Goal: Task Accomplishment & Management: Manage account settings

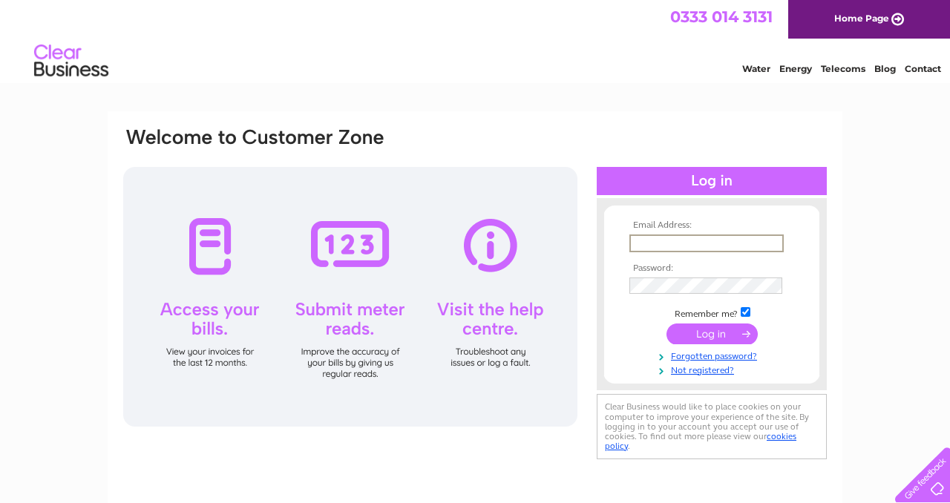
click at [650, 241] on input "text" at bounding box center [707, 244] width 154 height 18
type input "mail@yellowbroom.co.uk"
click at [714, 331] on input "submit" at bounding box center [712, 332] width 91 height 21
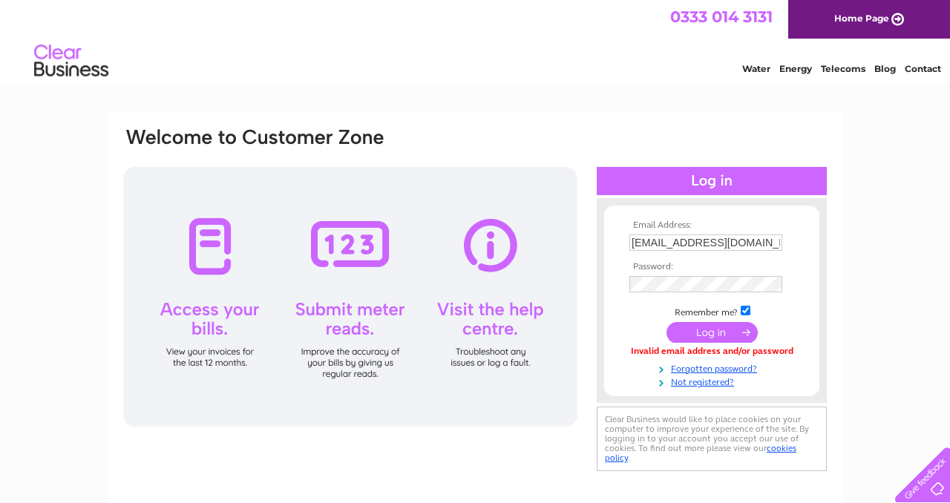
click at [703, 330] on input "submit" at bounding box center [712, 332] width 91 height 21
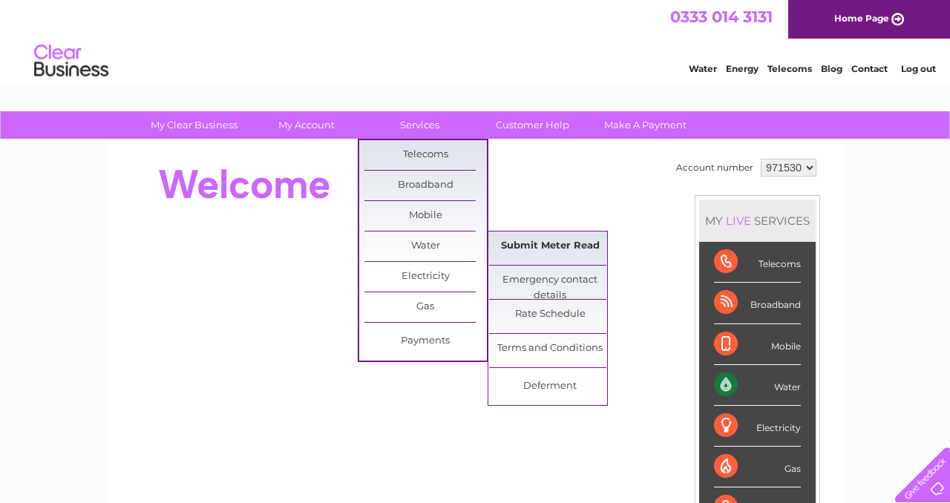
click at [532, 253] on link "Submit Meter Read" at bounding box center [550, 247] width 123 height 30
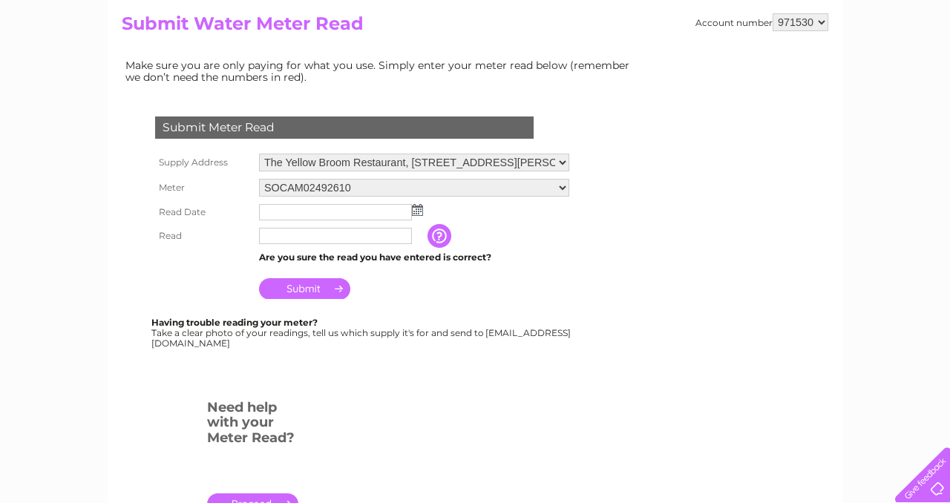
scroll to position [169, 0]
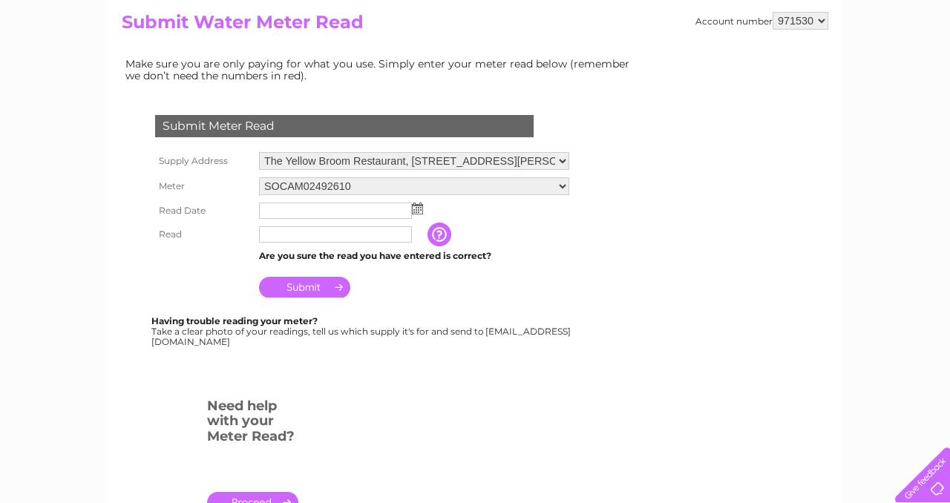
click at [417, 209] on img at bounding box center [417, 209] width 11 height 12
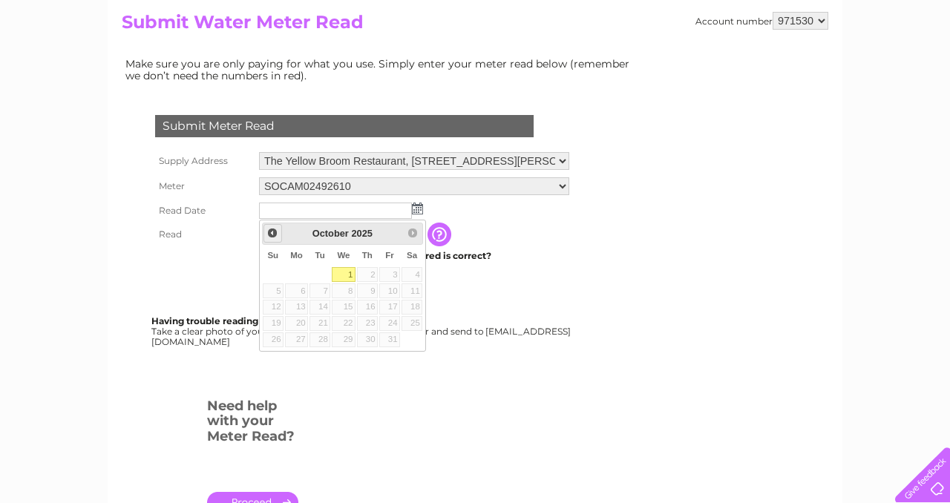
click at [271, 235] on span "Prev" at bounding box center [273, 233] width 12 height 12
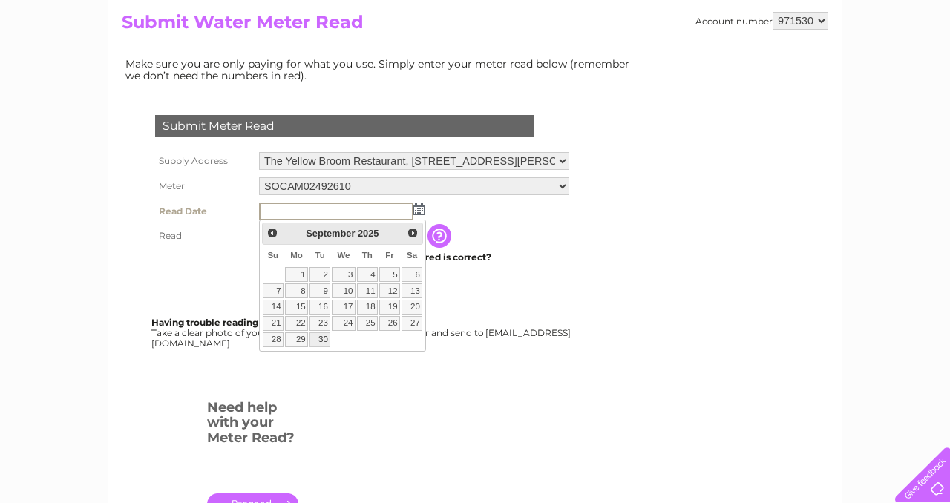
click at [321, 342] on link "30" at bounding box center [320, 340] width 21 height 15
type input "2025/09/30"
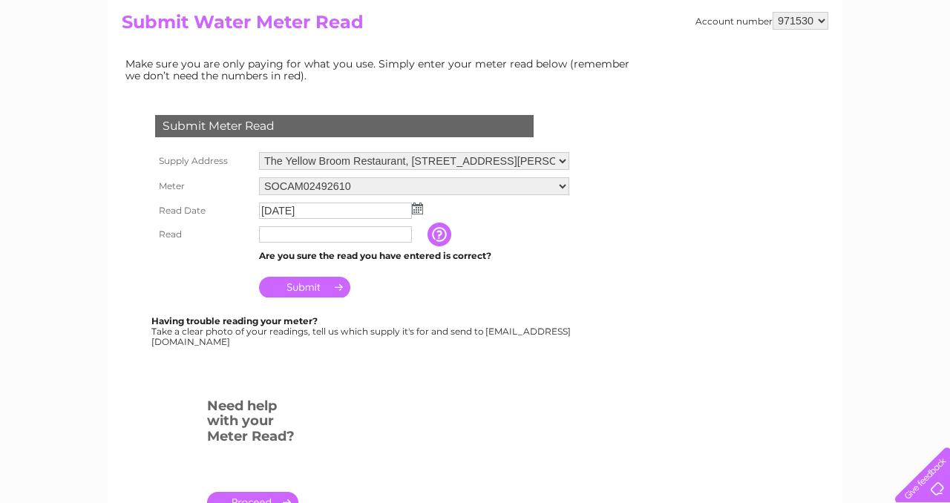
click at [296, 236] on input "text" at bounding box center [335, 234] width 153 height 16
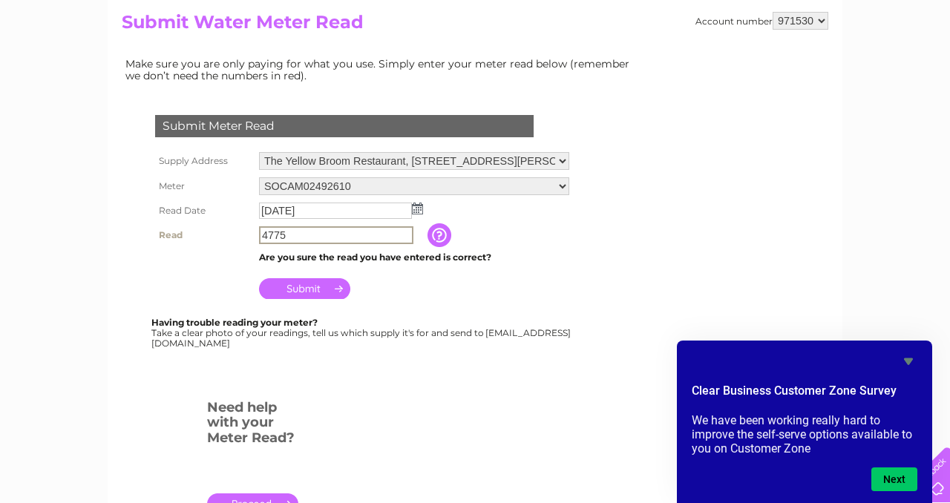
type input "4775"
click at [322, 290] on input "Submit" at bounding box center [304, 287] width 91 height 21
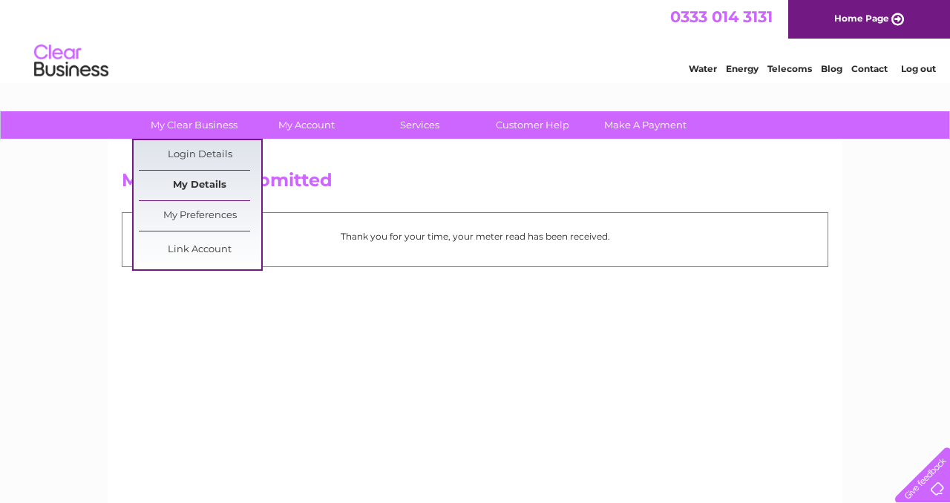
click at [191, 181] on link "My Details" at bounding box center [200, 186] width 123 height 30
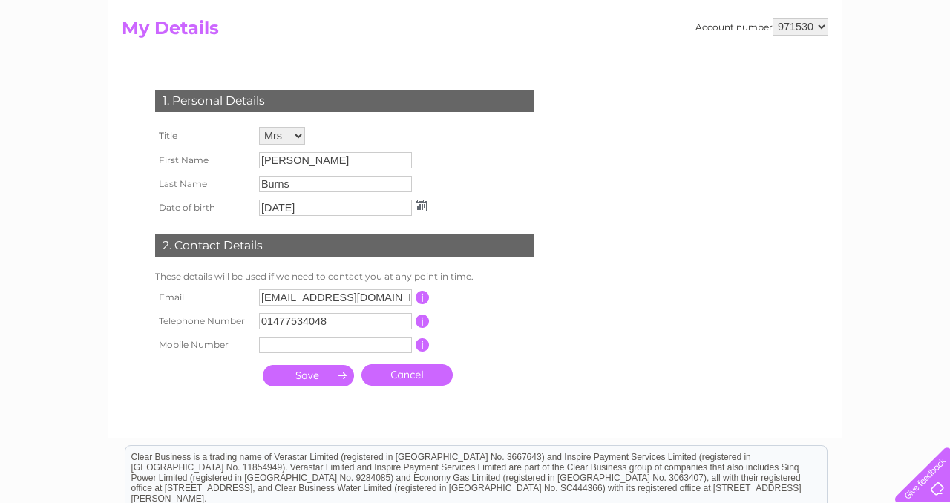
scroll to position [153, 0]
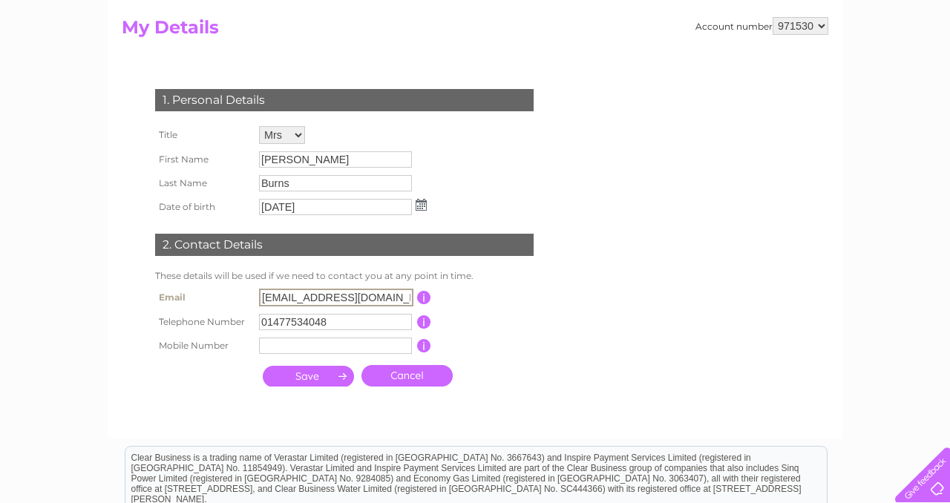
drag, startPoint x: 395, startPoint y: 298, endPoint x: 259, endPoint y: 298, distance: 135.9
click at [259, 298] on input "mail@yellowbroom.co.uk" at bounding box center [336, 298] width 154 height 18
type input "nathalie.burns@icloud.com"
click at [554, 376] on div "1. Personal Details Title Mr Mrs Ms Miss Dr Rev Prof Other First Name Nathalie …" at bounding box center [347, 234] width 451 height 320
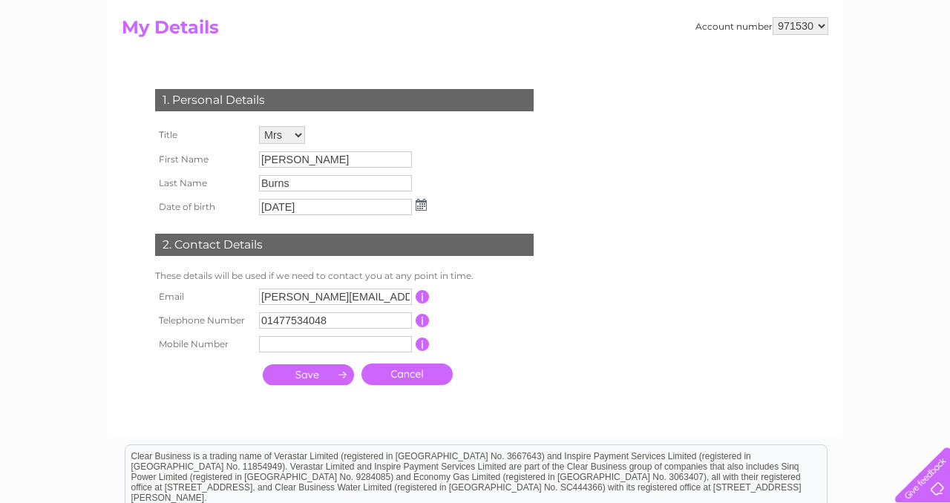
click at [301, 347] on input "text" at bounding box center [335, 344] width 153 height 16
type input "07880189211"
click at [318, 382] on input "submit" at bounding box center [308, 376] width 91 height 21
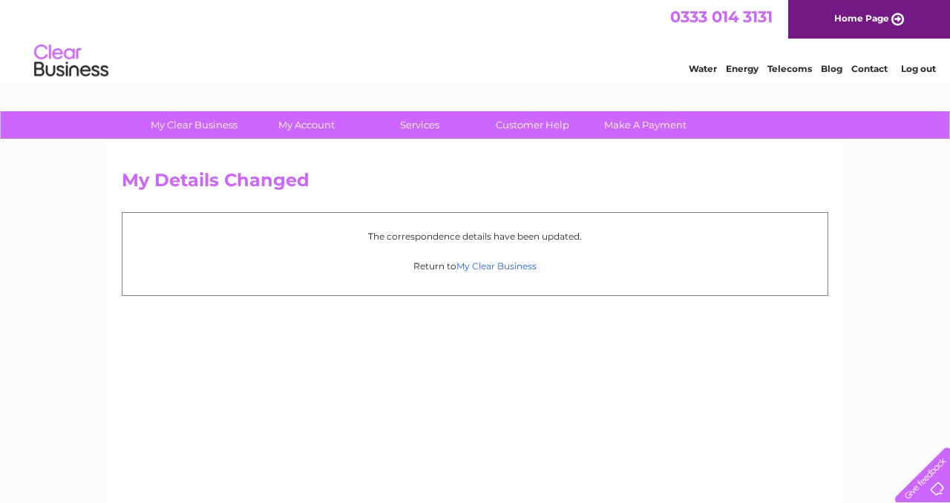
click at [484, 267] on link "My Clear Business" at bounding box center [497, 266] width 80 height 11
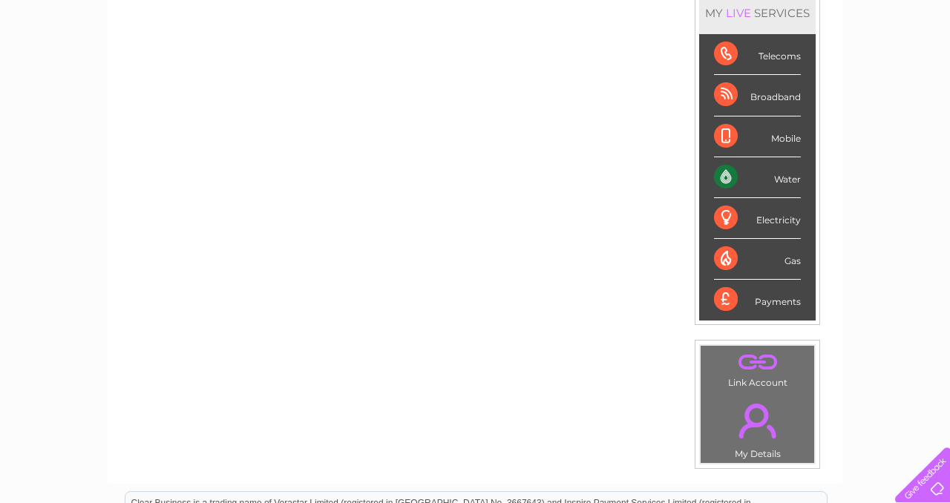
scroll to position [209, 0]
